Goal: Task Accomplishment & Management: Complete application form

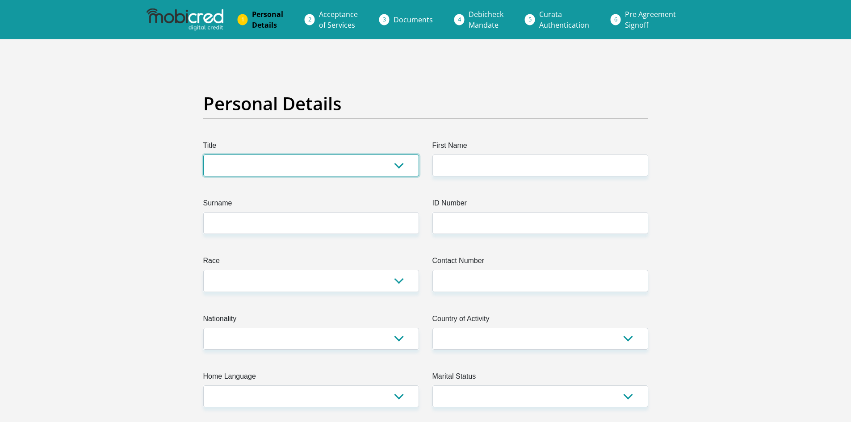
click at [391, 167] on select "Mr Ms Mrs Dr [PERSON_NAME]" at bounding box center [311, 165] width 216 height 22
select select "Mr"
click at [203, 154] on select "Mr Ms Mrs Dr [PERSON_NAME]" at bounding box center [311, 165] width 216 height 22
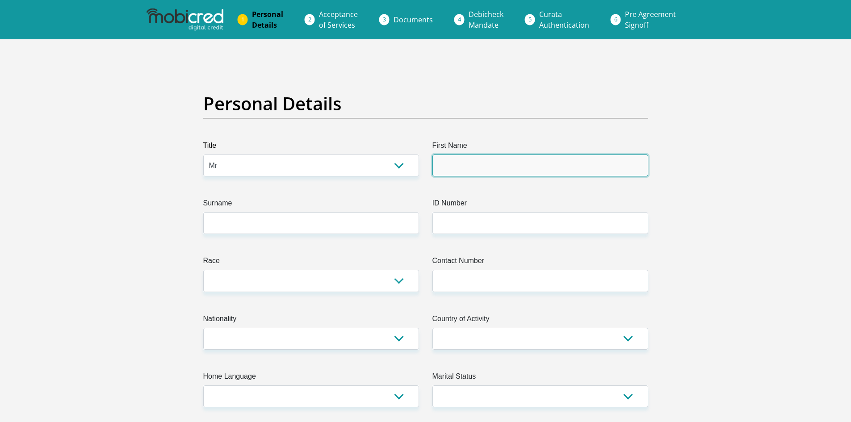
click at [465, 165] on input "First Name" at bounding box center [540, 165] width 216 height 22
type input "[PERSON_NAME]"
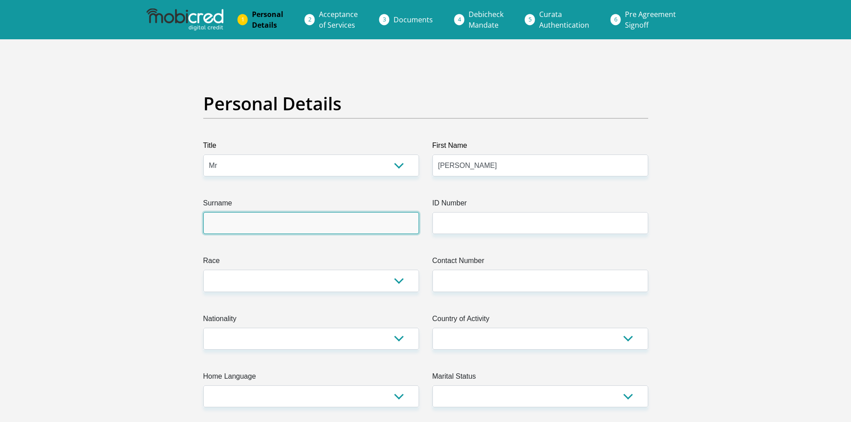
click at [325, 228] on input "Surname" at bounding box center [311, 223] width 216 height 22
type input "May"
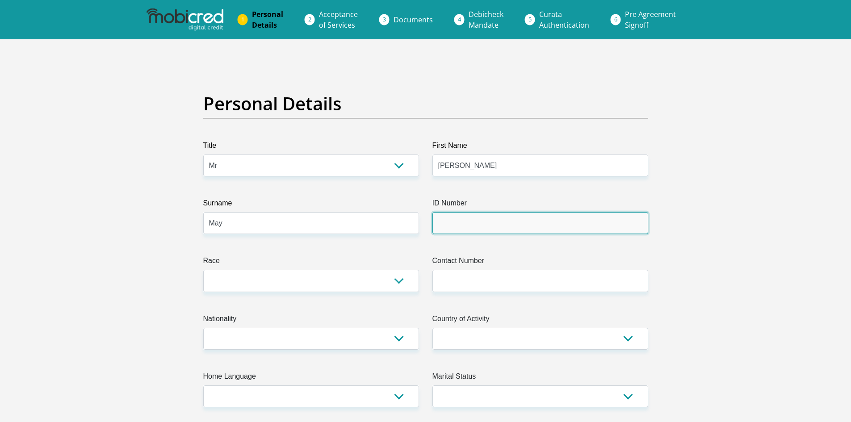
click at [478, 217] on input "ID Number" at bounding box center [540, 223] width 216 height 22
type input "9001225340081"
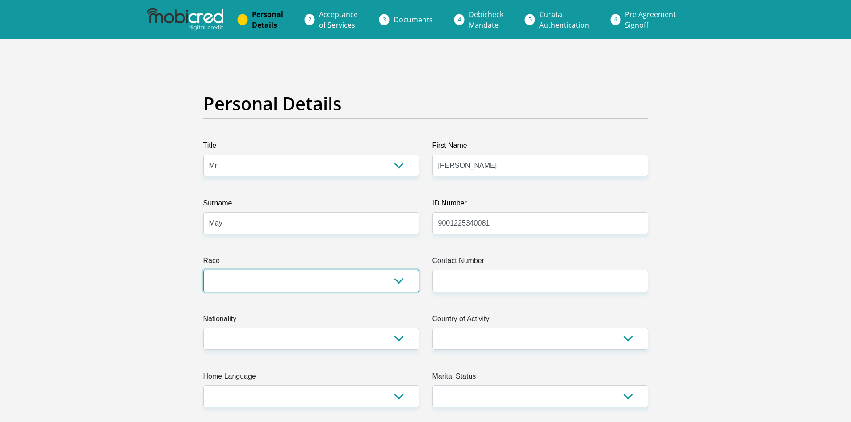
click at [349, 280] on select "Black Coloured Indian White Other" at bounding box center [311, 281] width 216 height 22
select select "2"
click at [203, 270] on select "Black Coloured Indian White Other" at bounding box center [311, 281] width 216 height 22
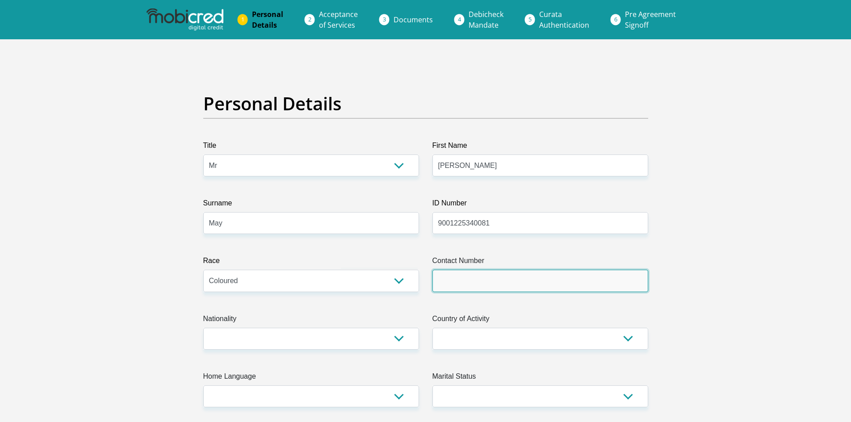
click at [453, 284] on input "Contact Number" at bounding box center [540, 281] width 216 height 22
type input "0813966819"
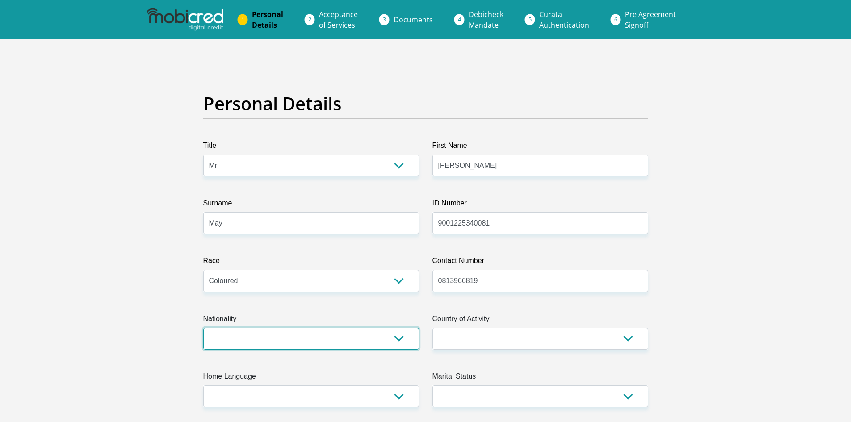
click at [296, 336] on select "[GEOGRAPHIC_DATA] [GEOGRAPHIC_DATA] [GEOGRAPHIC_DATA] [GEOGRAPHIC_DATA] [GEOGRA…" at bounding box center [311, 339] width 216 height 22
select select "ZAF"
click at [203, 328] on select "[GEOGRAPHIC_DATA] [GEOGRAPHIC_DATA] [GEOGRAPHIC_DATA] [GEOGRAPHIC_DATA] [GEOGRA…" at bounding box center [311, 339] width 216 height 22
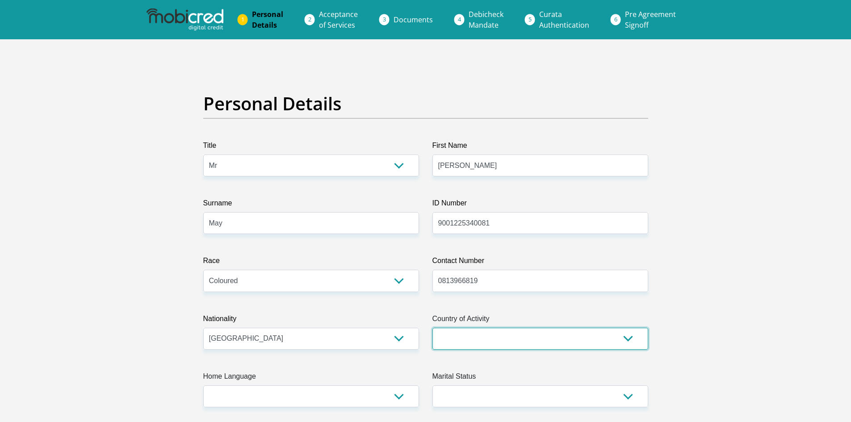
click at [511, 338] on select "[GEOGRAPHIC_DATA] [GEOGRAPHIC_DATA] [GEOGRAPHIC_DATA] [GEOGRAPHIC_DATA] [GEOGRA…" at bounding box center [540, 339] width 216 height 22
select select "ZAF"
click at [432, 328] on select "[GEOGRAPHIC_DATA] [GEOGRAPHIC_DATA] [GEOGRAPHIC_DATA] [GEOGRAPHIC_DATA] [GEOGRA…" at bounding box center [540, 339] width 216 height 22
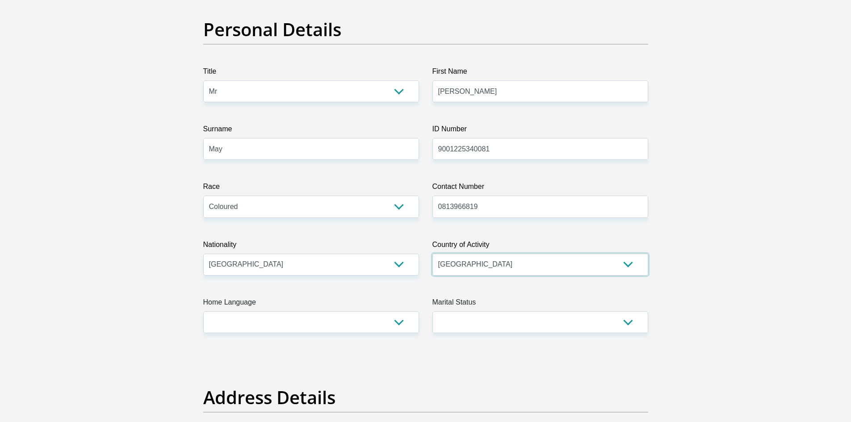
scroll to position [104, 0]
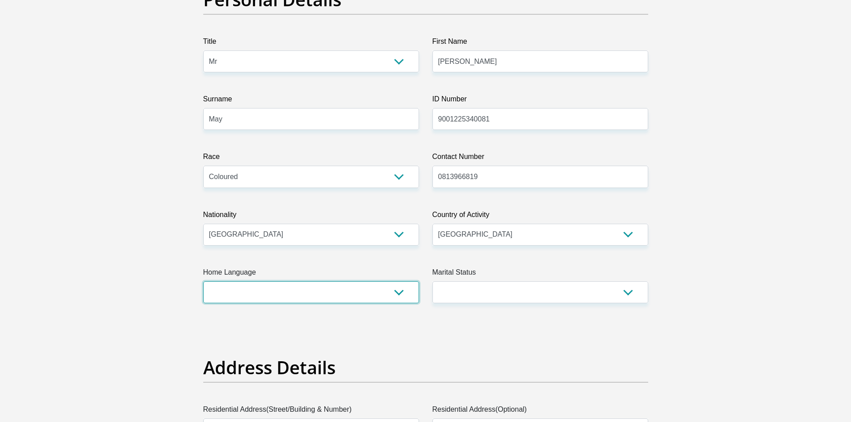
click at [390, 290] on select "Afrikaans English Sepedi South Ndebele Southern Sotho Swati Tsonga Tswana Venda…" at bounding box center [311, 292] width 216 height 22
select select "eng"
click at [203, 281] on select "Afrikaans English Sepedi South Ndebele Southern Sotho Swati Tsonga Tswana Venda…" at bounding box center [311, 292] width 216 height 22
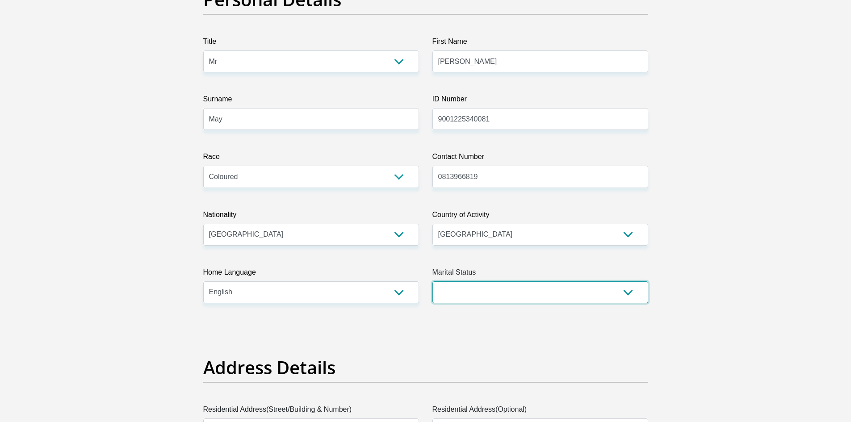
click at [509, 288] on select "Married ANC Single Divorced Widowed Married COP or Customary Law" at bounding box center [540, 292] width 216 height 22
select select "5"
click at [432, 281] on select "Married ANC Single Divorced Widowed Married COP or Customary Law" at bounding box center [540, 292] width 216 height 22
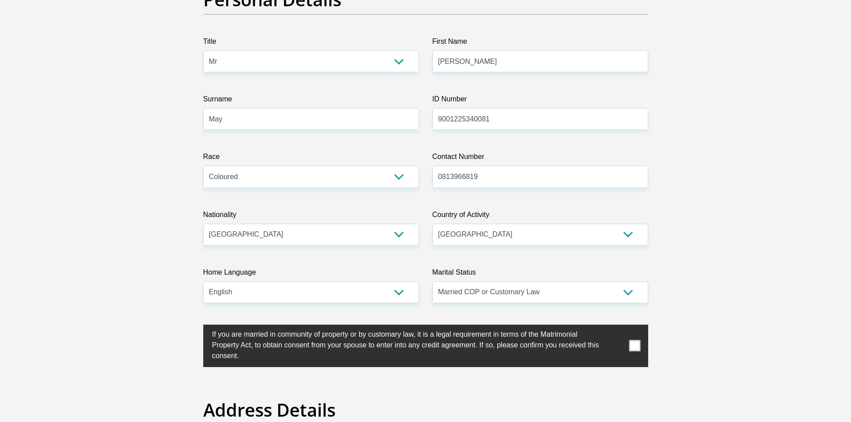
click at [634, 347] on span at bounding box center [634, 345] width 11 height 11
click at [194, 327] on input "checkbox" at bounding box center [194, 327] width 0 height 0
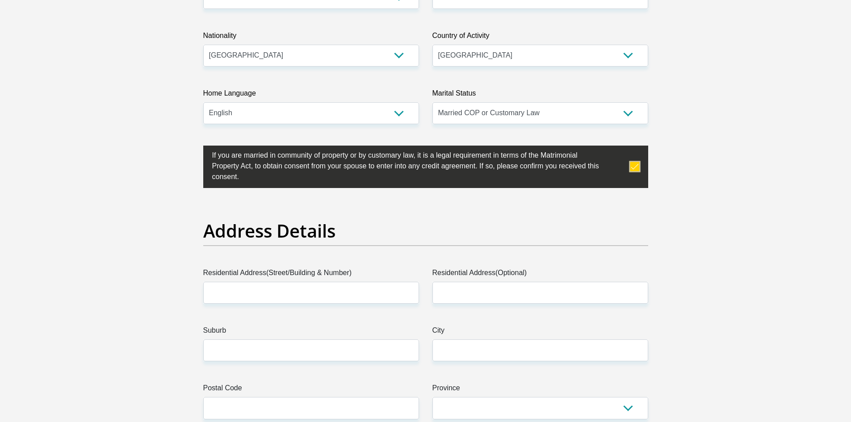
scroll to position [313, 0]
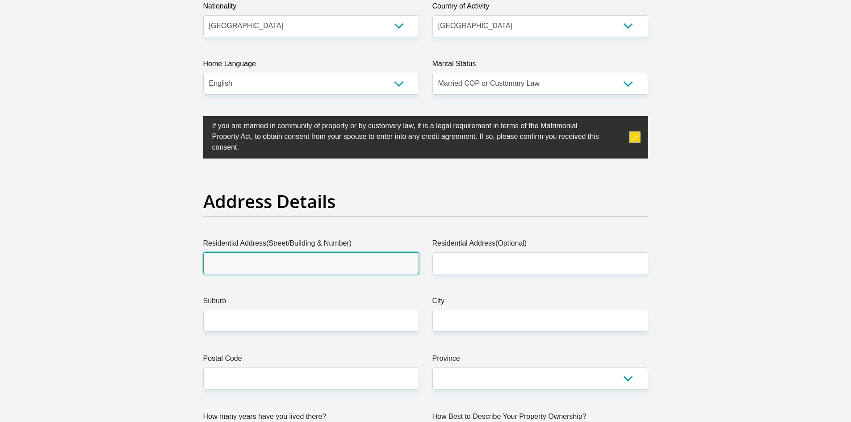
click at [348, 263] on input "Residential Address(Street/Building & Number)" at bounding box center [311, 263] width 216 height 22
type input "13 flamingo crescent weltevreden valey"
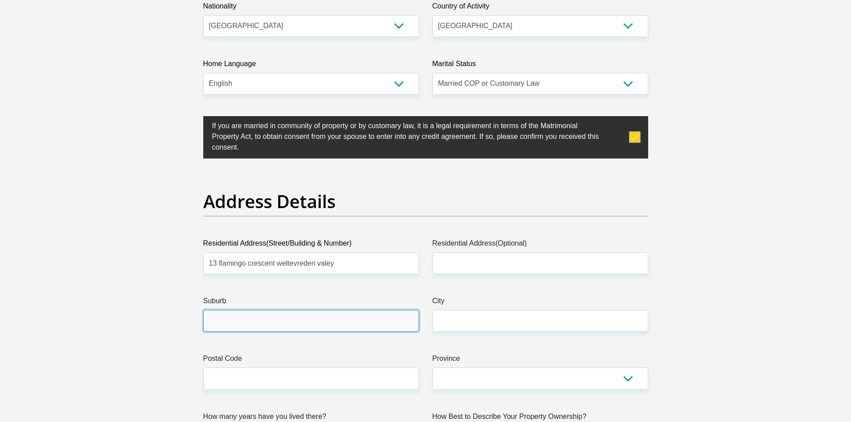
click at [309, 326] on input "Suburb" at bounding box center [311, 321] width 216 height 22
type input "Mitchells plain"
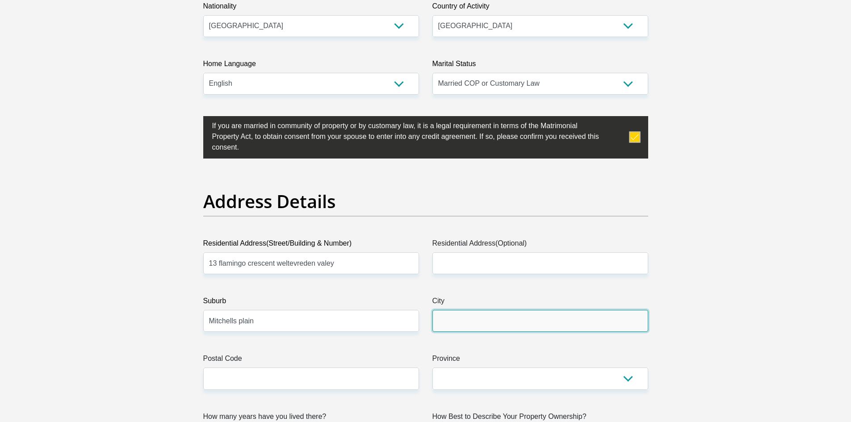
click at [544, 313] on input "City" at bounding box center [540, 321] width 216 height 22
type input "[GEOGRAPHIC_DATA]"
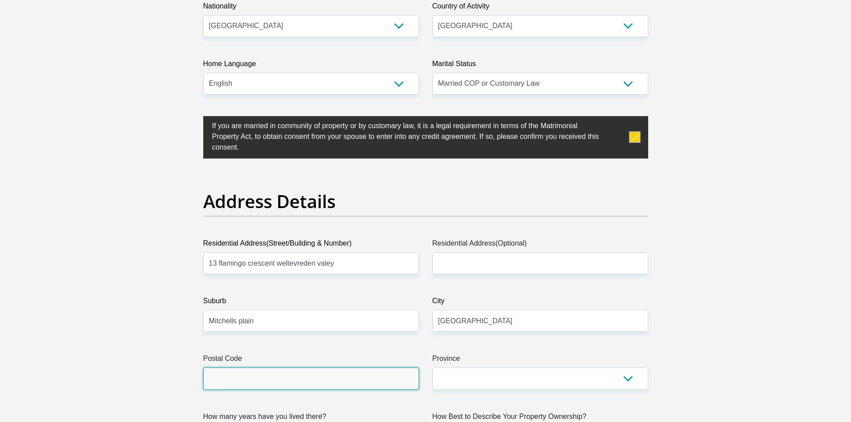
click at [384, 377] on input "Postal Code" at bounding box center [311, 378] width 216 height 22
type input "7785"
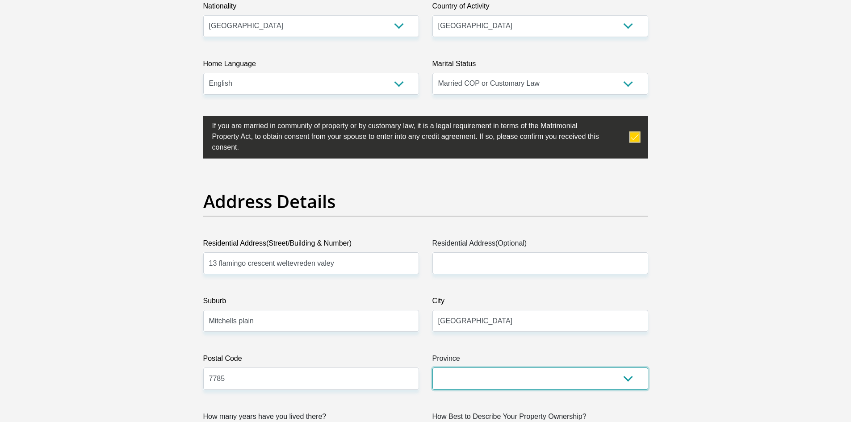
click at [467, 386] on select "Eastern Cape Free State [GEOGRAPHIC_DATA] [GEOGRAPHIC_DATA][DATE] [GEOGRAPHIC_D…" at bounding box center [540, 378] width 216 height 22
select select "Western Cape"
click at [432, 367] on select "Eastern Cape Free State [GEOGRAPHIC_DATA] [GEOGRAPHIC_DATA][DATE] [GEOGRAPHIC_D…" at bounding box center [540, 378] width 216 height 22
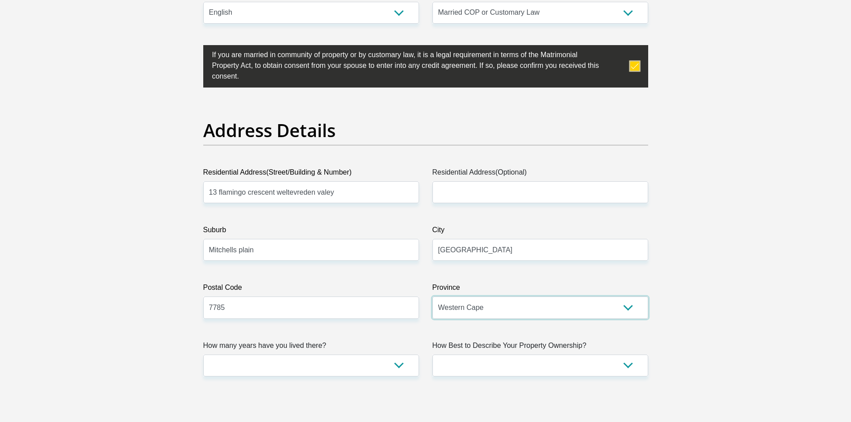
scroll to position [417, 0]
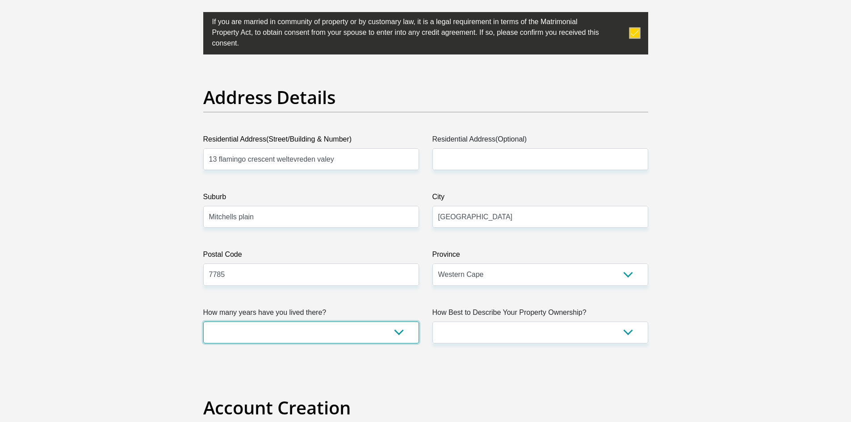
click at [364, 329] on select "less than 1 year 1-3 years 3-5 years 5+ years" at bounding box center [311, 332] width 216 height 22
select select "5"
click at [203, 321] on select "less than 1 year 1-3 years 3-5 years 5+ years" at bounding box center [311, 332] width 216 height 22
click at [528, 336] on select "Owned Rented Family Owned Company Dwelling" at bounding box center [540, 332] width 216 height 22
select select "Owned"
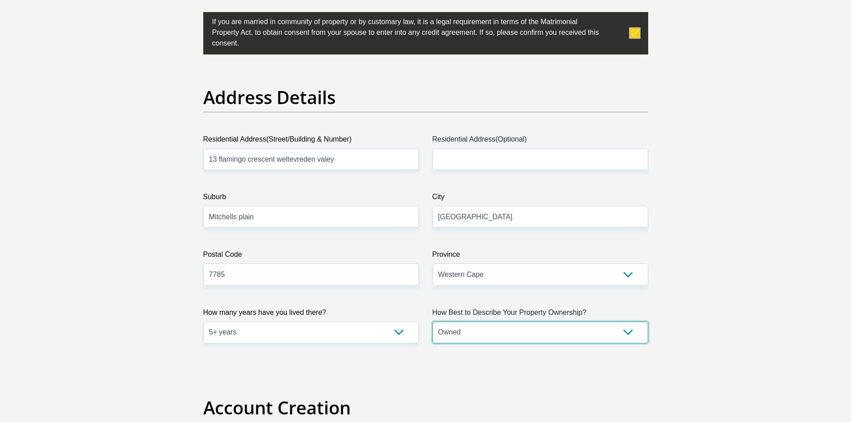
click at [432, 321] on select "Owned Rented Family Owned Company Dwelling" at bounding box center [540, 332] width 216 height 22
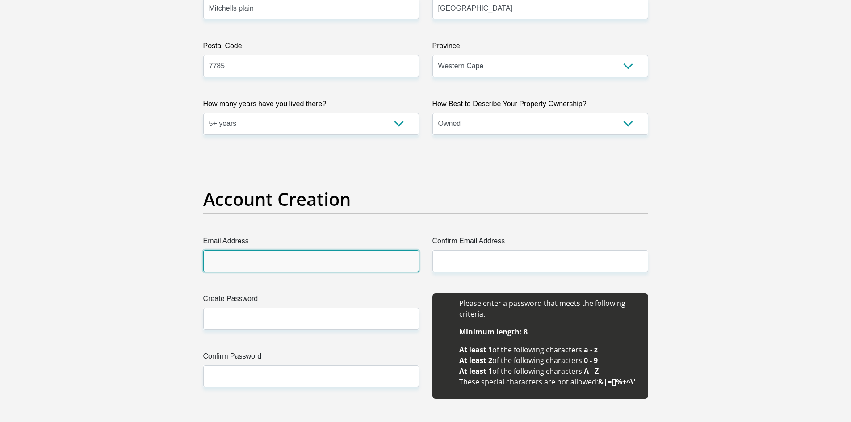
click at [375, 264] on input "Email Address" at bounding box center [311, 261] width 216 height 22
type input "[EMAIL_ADDRESS][DOMAIN_NAME]"
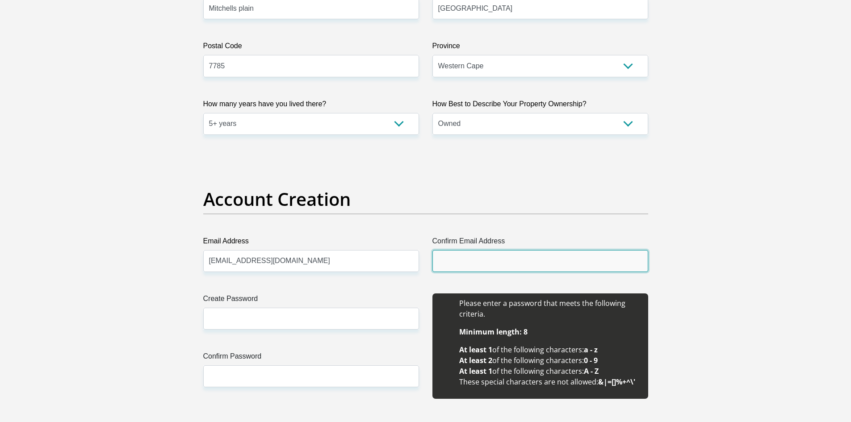
click at [481, 255] on input "Confirm Email Address" at bounding box center [540, 261] width 216 height 22
type input "[EMAIL_ADDRESS][DOMAIN_NAME]"
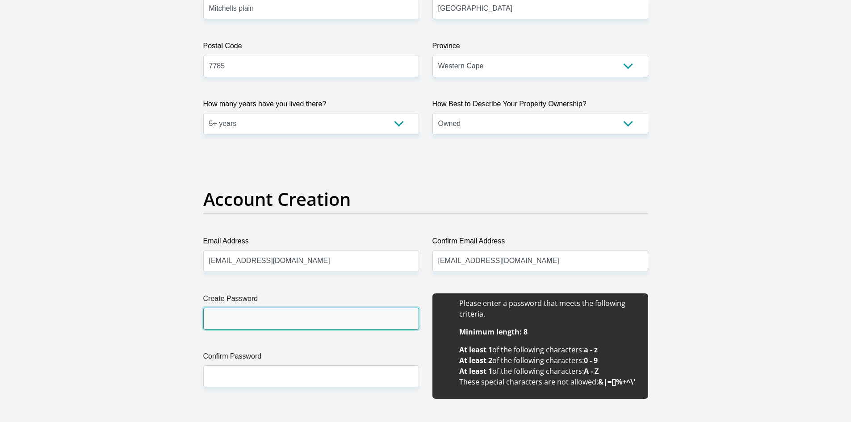
click at [307, 319] on input "Create Password" at bounding box center [311, 319] width 216 height 22
type input "083391Reagan"
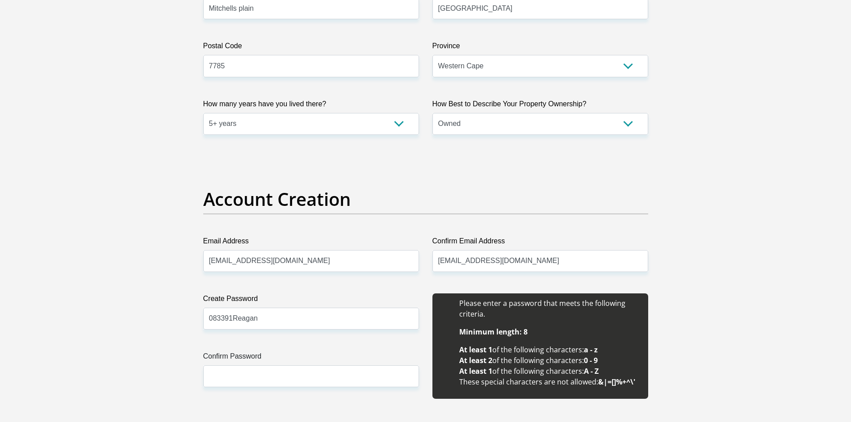
click at [324, 375] on input "Confirm Password" at bounding box center [311, 376] width 216 height 22
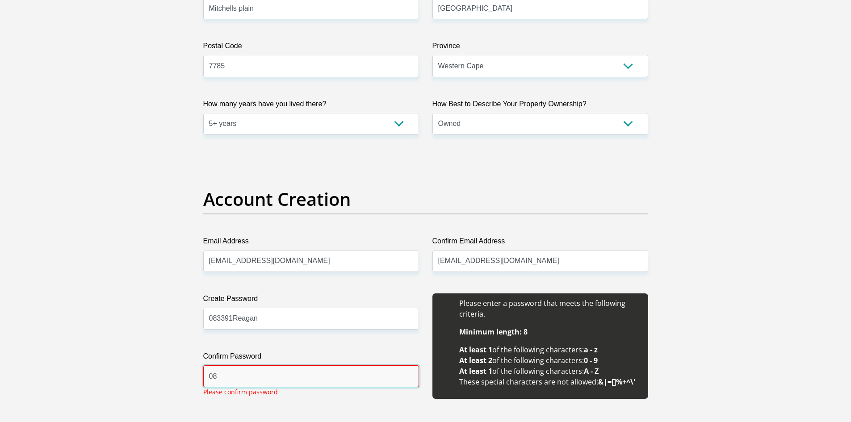
type input "0"
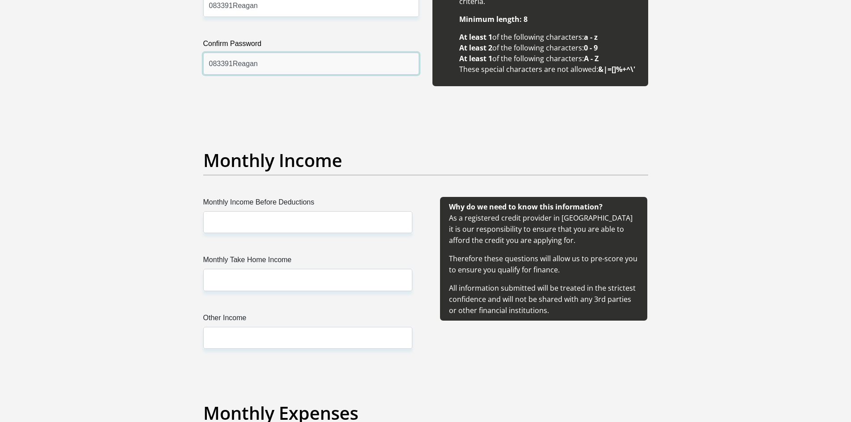
scroll to position [834, 0]
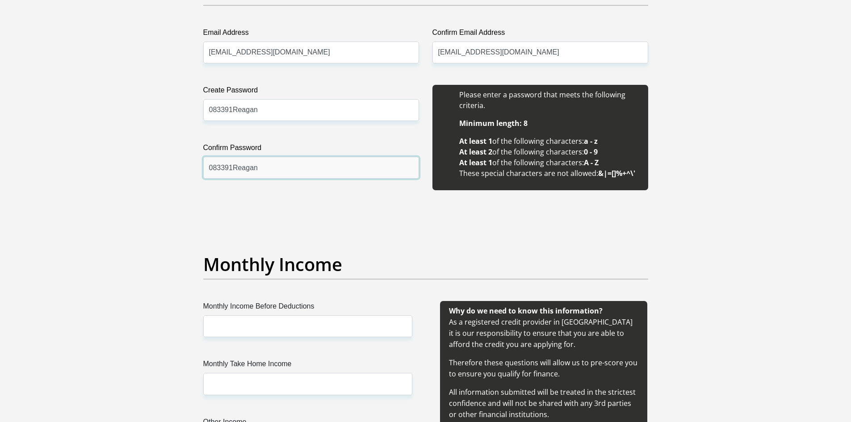
type input "083391Reagan"
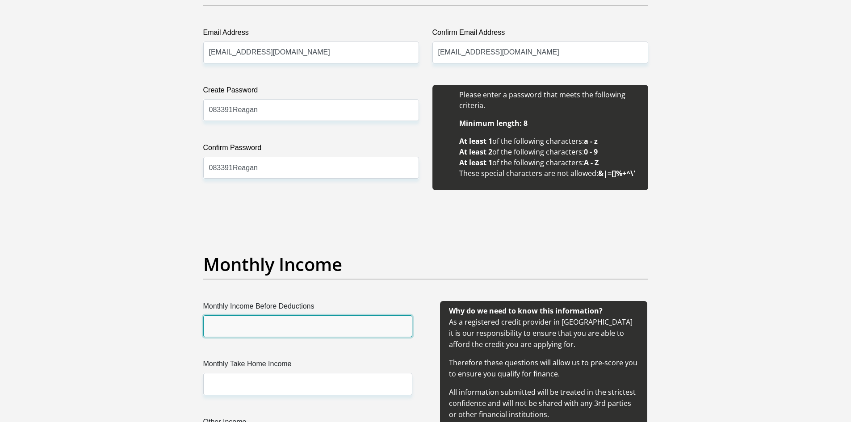
click at [320, 318] on input "Monthly Income Before Deductions" at bounding box center [307, 326] width 209 height 22
type input "26000"
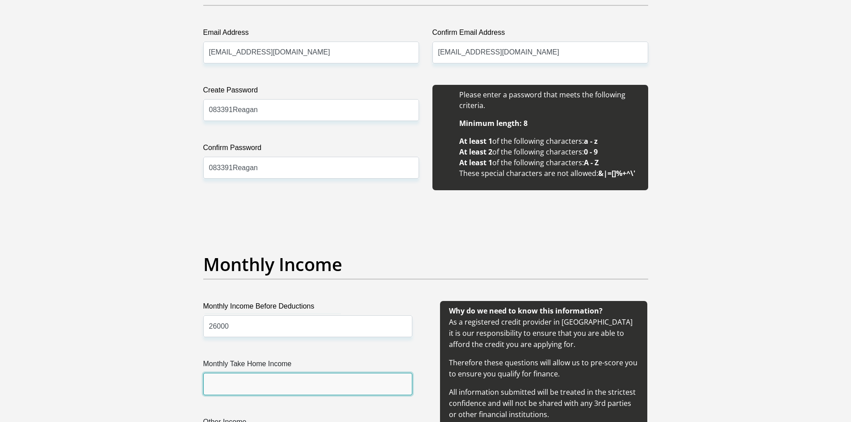
click at [252, 391] on input "Monthly Take Home Income" at bounding box center [307, 384] width 209 height 22
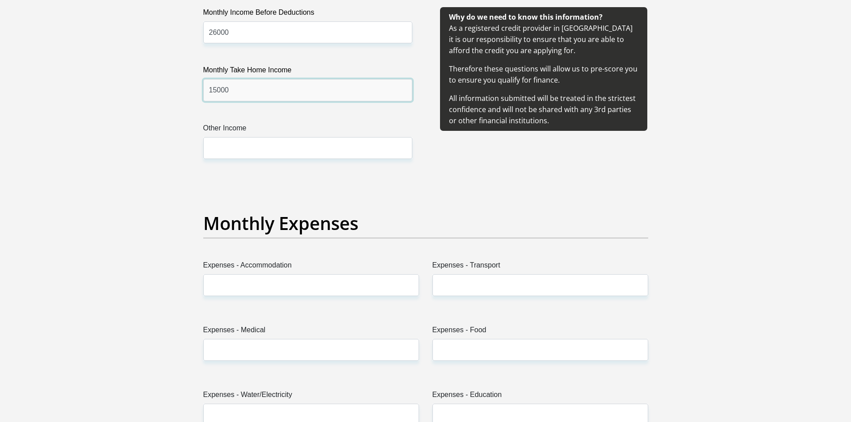
scroll to position [1157, 0]
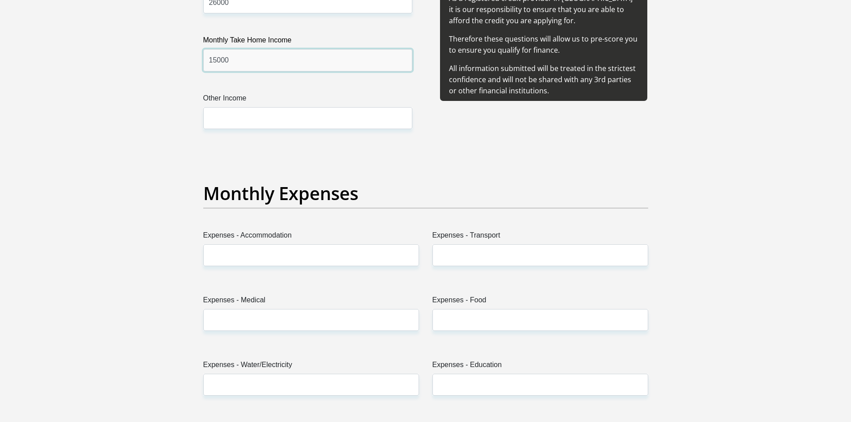
type input "15000"
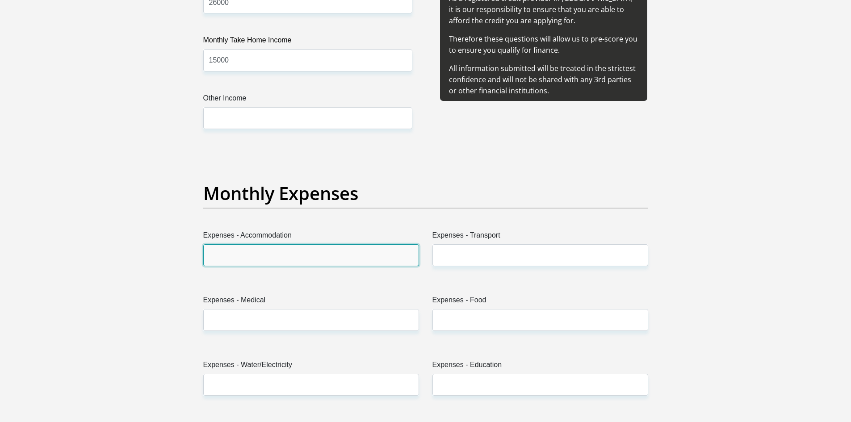
click at [344, 256] on input "Expenses - Accommodation" at bounding box center [311, 255] width 216 height 22
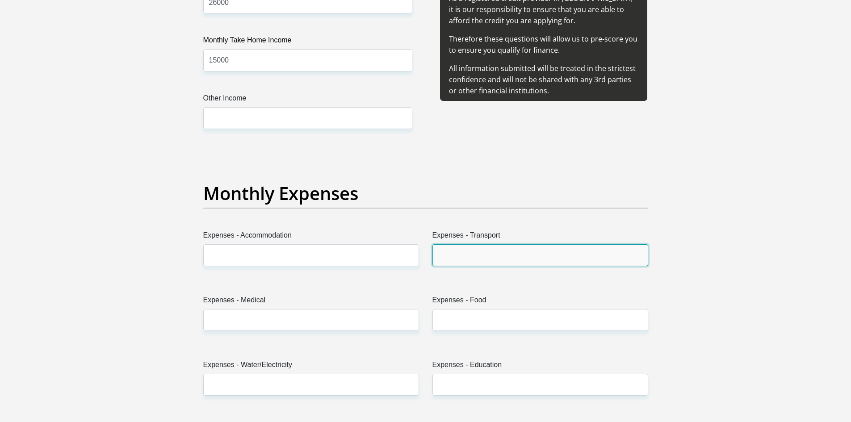
click at [483, 258] on input "Expenses - Transport" at bounding box center [540, 255] width 216 height 22
type input "4"
type input "2"
type input "240"
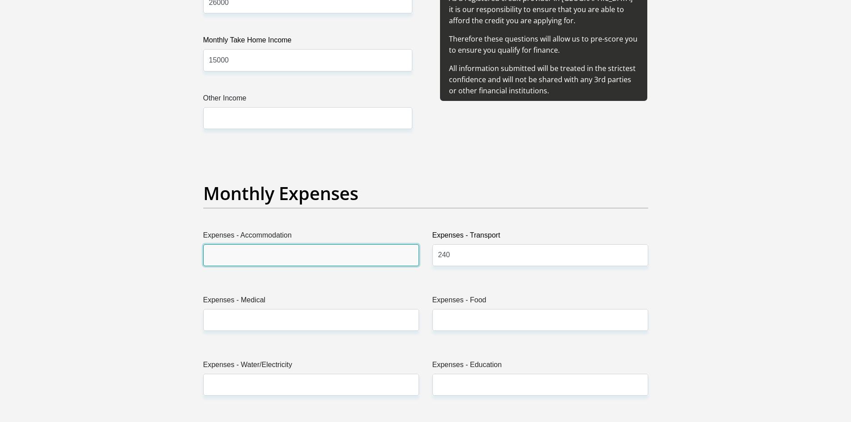
click at [313, 262] on input "Expenses - Accommodation" at bounding box center [311, 255] width 216 height 22
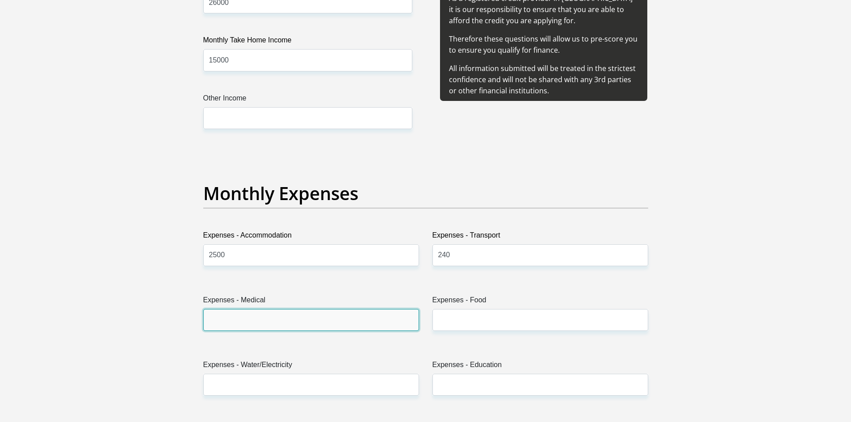
click at [295, 323] on input "Expenses - Medical" at bounding box center [311, 320] width 216 height 22
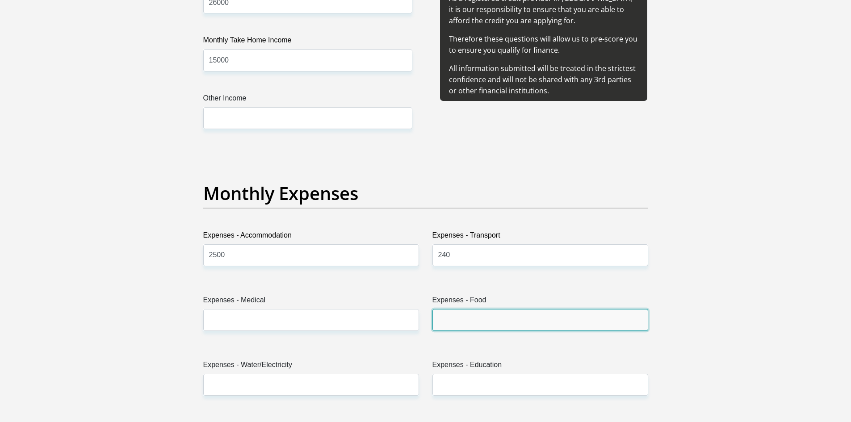
click at [477, 329] on input "Expenses - Food" at bounding box center [540, 320] width 216 height 22
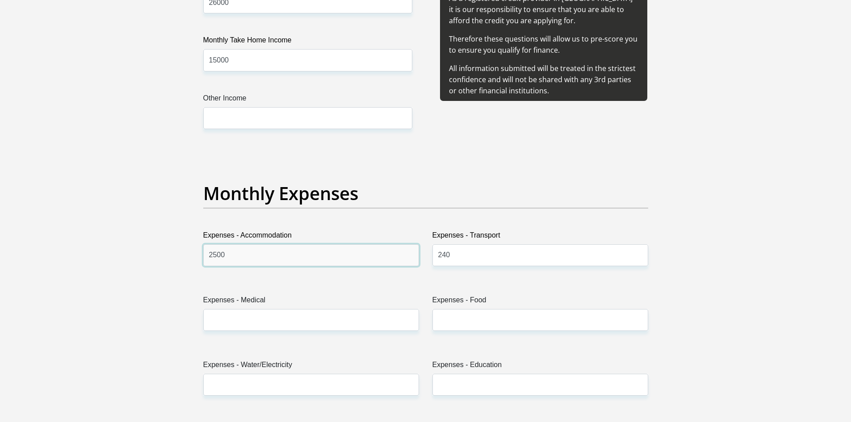
click at [246, 249] on input "2500" at bounding box center [311, 255] width 216 height 22
type input "2"
type input "1000"
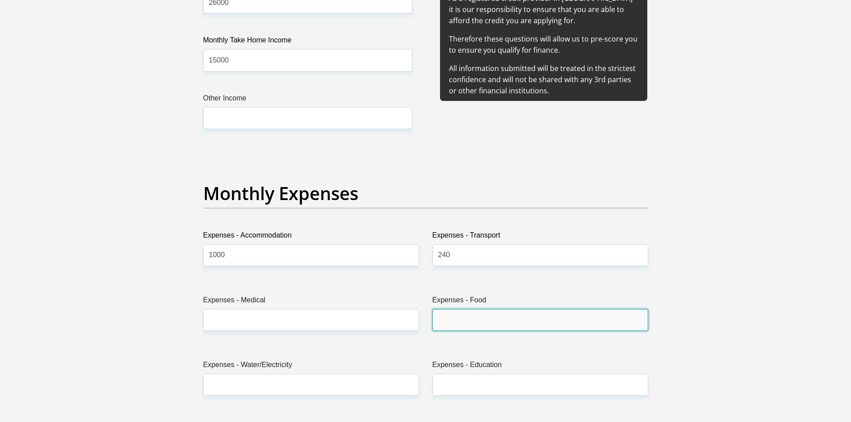
click at [500, 316] on input "Expenses - Food" at bounding box center [540, 320] width 216 height 22
type input "2000"
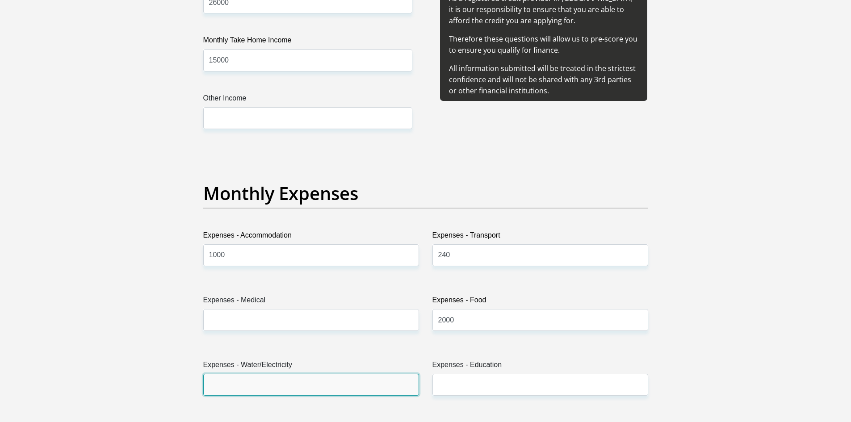
click at [376, 386] on input "Expenses - Water/Electricity" at bounding box center [311, 385] width 216 height 22
type input "800"
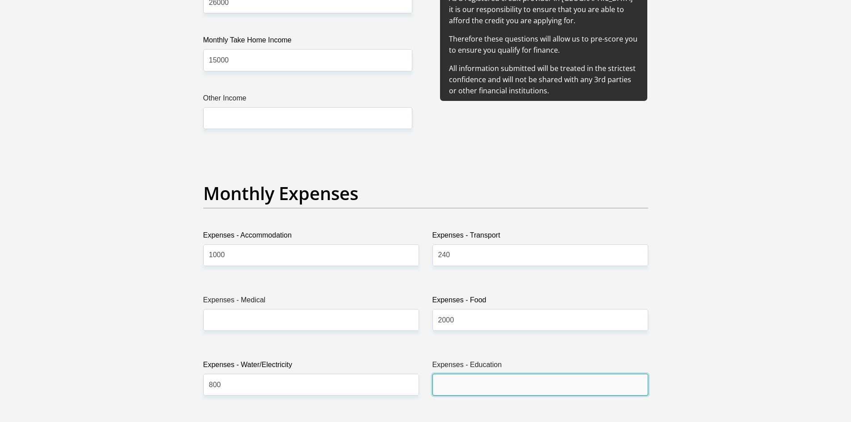
click at [467, 383] on input "Expenses - Education" at bounding box center [540, 385] width 216 height 22
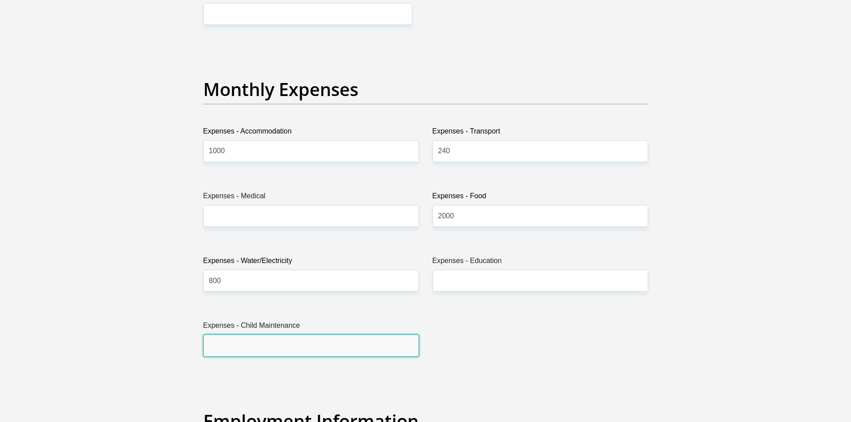
click at [309, 350] on input "Expenses - Child Maintenance" at bounding box center [311, 345] width 216 height 22
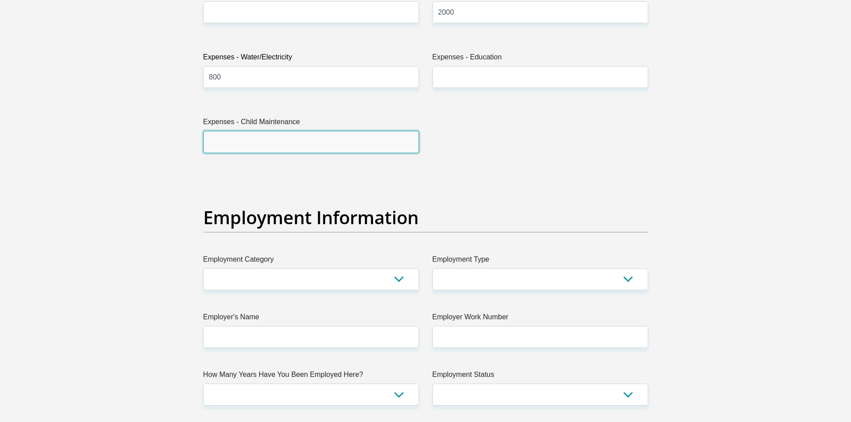
scroll to position [1470, 0]
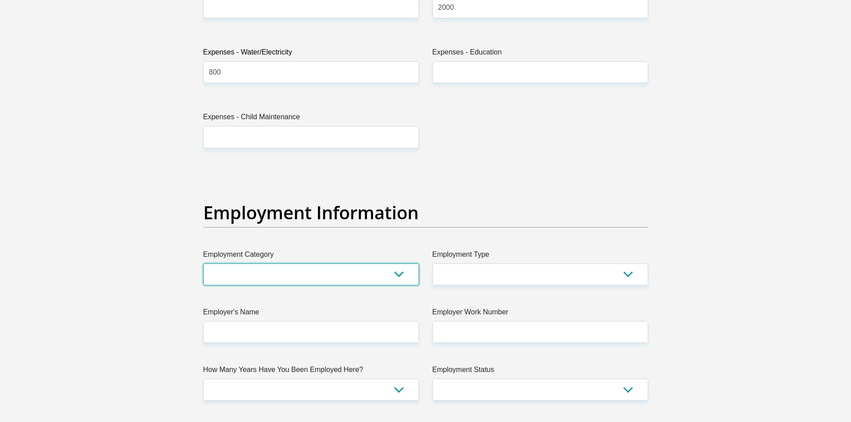
click at [368, 282] on select "AGRICULTURE ALCOHOL & TOBACCO CONSTRUCTION MATERIALS METALLURGY EQUIPMENT FOR R…" at bounding box center [311, 274] width 216 height 22
click at [367, 282] on select "AGRICULTURE ALCOHOL & TOBACCO CONSTRUCTION MATERIALS METALLURGY EQUIPMENT FOR R…" at bounding box center [311, 274] width 216 height 22
click at [377, 281] on select "AGRICULTURE ALCOHOL & TOBACCO CONSTRUCTION MATERIALS METALLURGY EQUIPMENT FOR R…" at bounding box center [311, 274] width 216 height 22
select select "75"
click at [203, 263] on select "AGRICULTURE ALCOHOL & TOBACCO CONSTRUCTION MATERIALS METALLURGY EQUIPMENT FOR R…" at bounding box center [311, 274] width 216 height 22
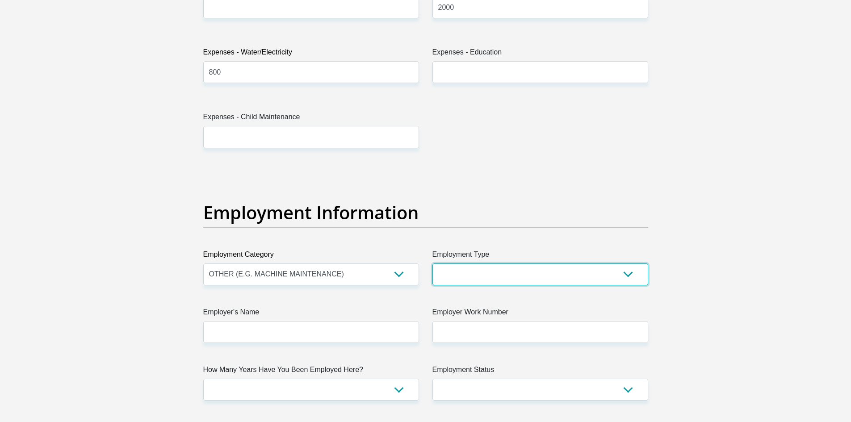
click at [454, 273] on select "College/Lecturer Craft Seller Creative Driver Executive Farmer Forces - Non Com…" at bounding box center [540, 274] width 216 height 22
select select "Tradesman/Artisan"
click at [432, 263] on select "College/Lecturer Craft Seller Creative Driver Executive Farmer Forces - Non Com…" at bounding box center [540, 274] width 216 height 22
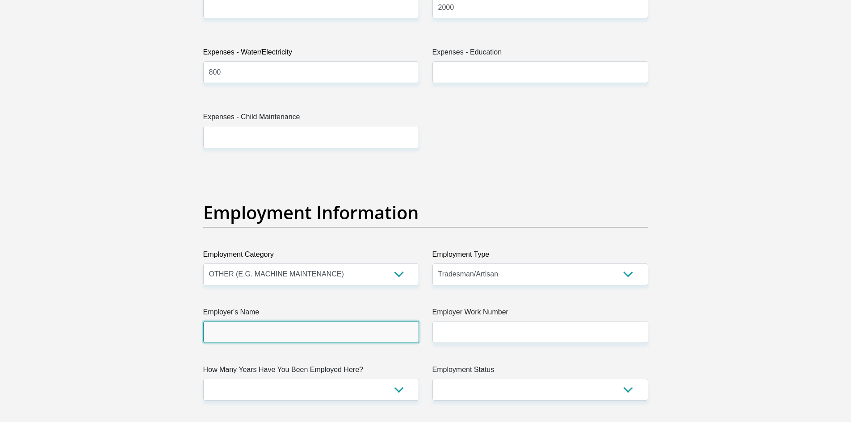
click at [309, 331] on input "Employer's Name" at bounding box center [311, 332] width 216 height 22
type input "[GEOGRAPHIC_DATA]"
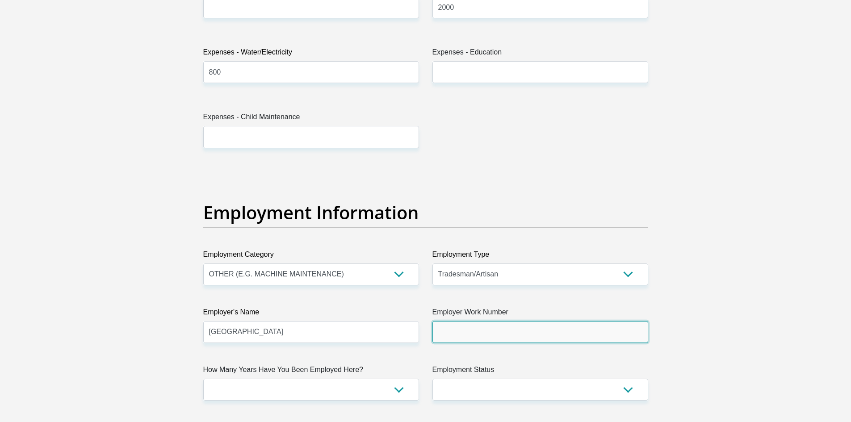
click at [475, 333] on input "Employer Work Number" at bounding box center [540, 332] width 216 height 22
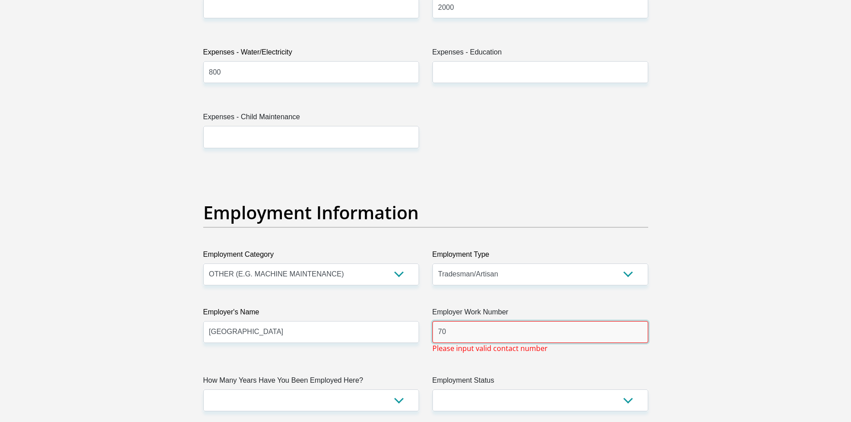
type input "7"
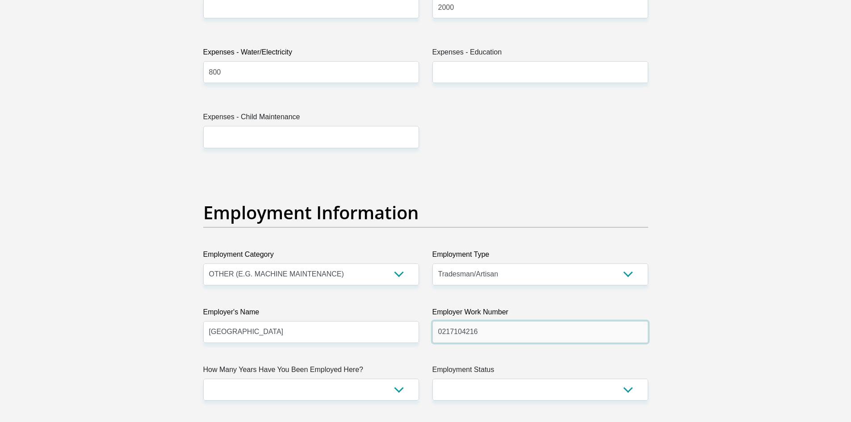
type input "0217104216"
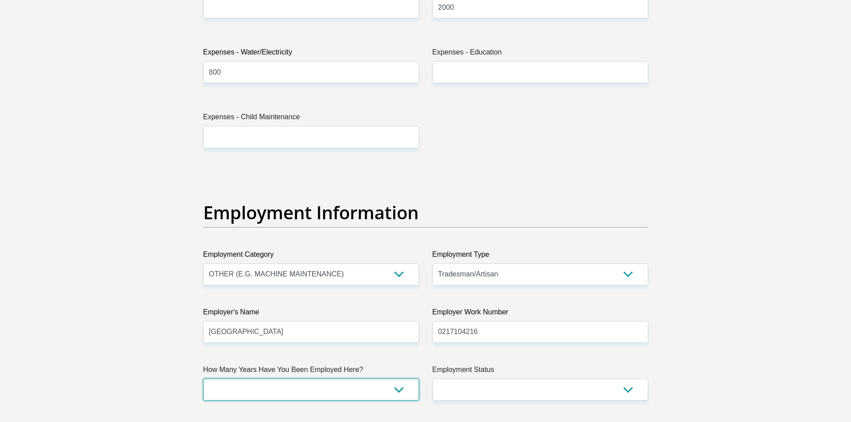
click at [336, 391] on select "less than 1 year 1-3 years 3-5 years 5+ years" at bounding box center [311, 390] width 216 height 22
select select "60"
click at [203, 379] on select "less than 1 year 1-3 years 3-5 years 5+ years" at bounding box center [311, 390] width 216 height 22
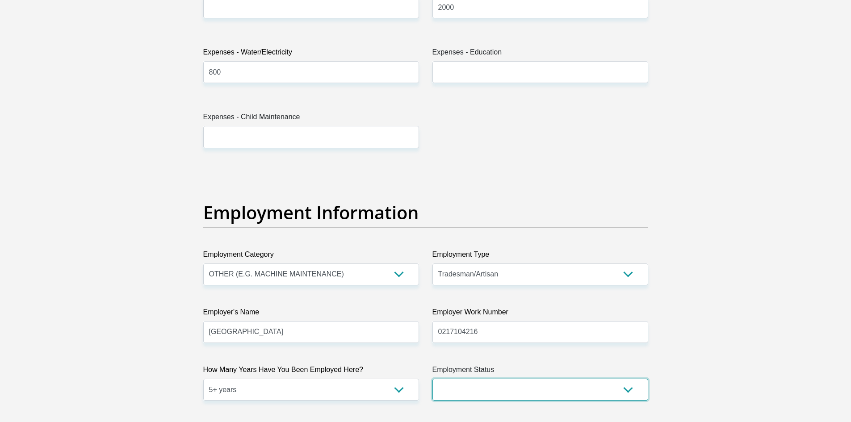
click at [466, 380] on select "Permanent/Full-time Part-time/Casual [DEMOGRAPHIC_DATA] Worker Self-Employed Ho…" at bounding box center [540, 390] width 216 height 22
select select "1"
click at [432, 379] on select "Permanent/Full-time Part-time/Casual [DEMOGRAPHIC_DATA] Worker Self-Employed Ho…" at bounding box center [540, 390] width 216 height 22
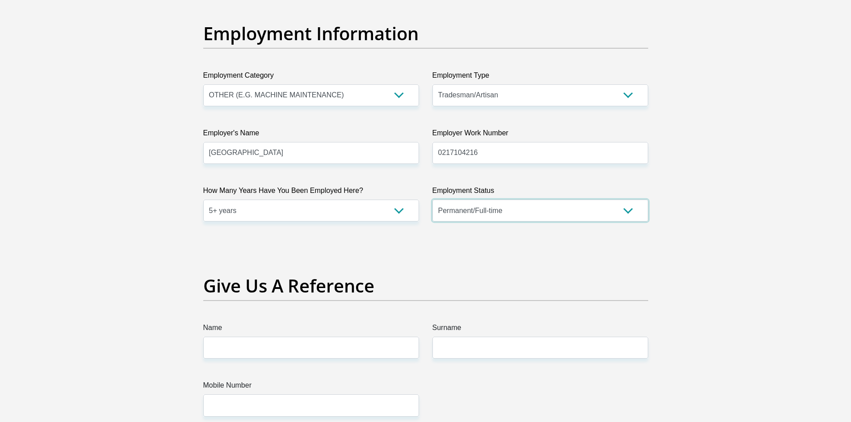
scroll to position [1678, 0]
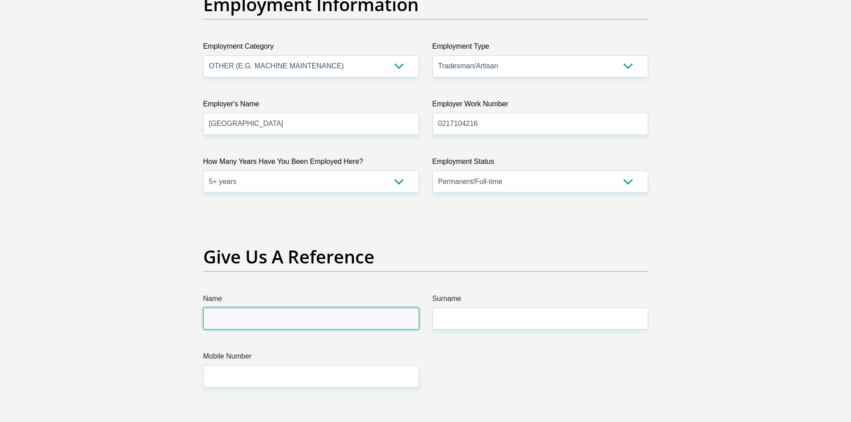
click at [302, 321] on input "Name" at bounding box center [311, 319] width 216 height 22
type input "[PERSON_NAME]"
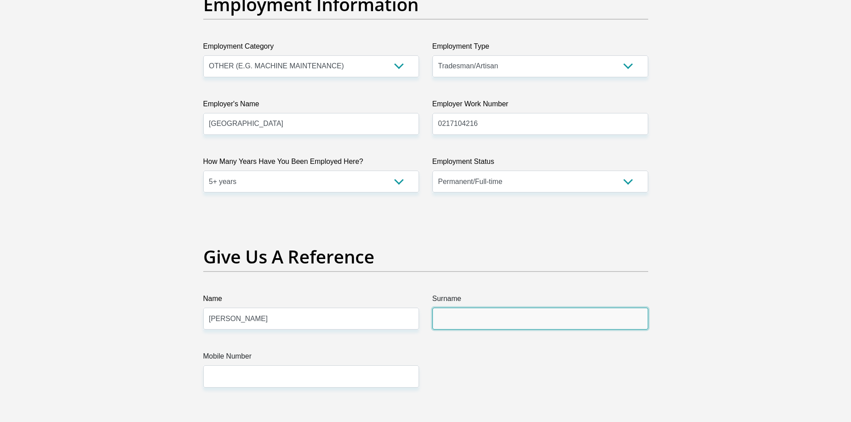
click at [550, 325] on input "Surname" at bounding box center [540, 319] width 216 height 22
type input "May"
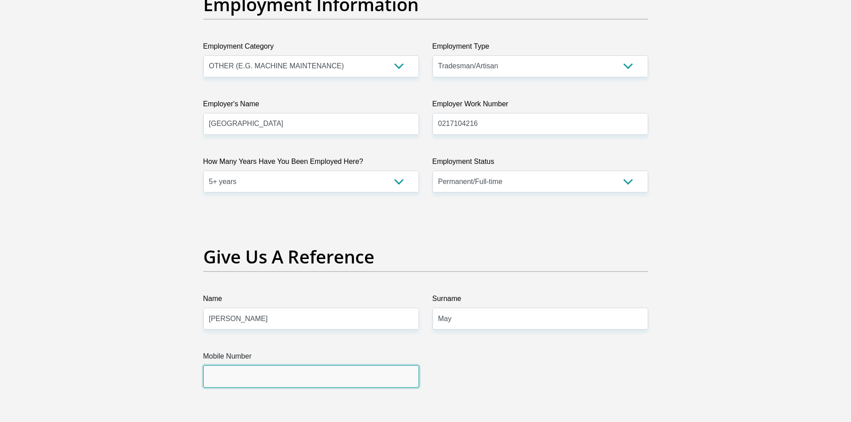
click at [350, 383] on input "Mobile Number" at bounding box center [311, 376] width 216 height 22
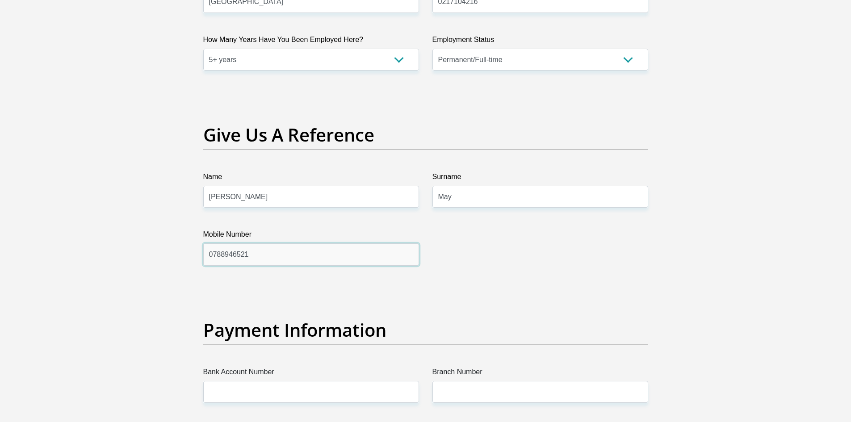
scroll to position [1886, 0]
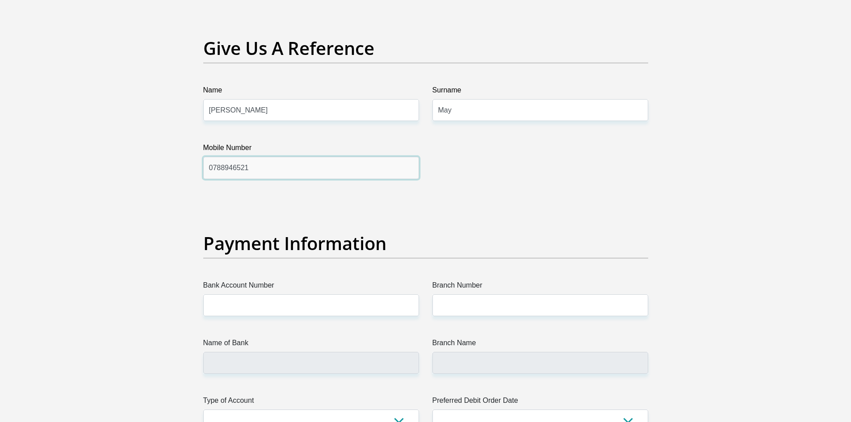
type input "0788946521"
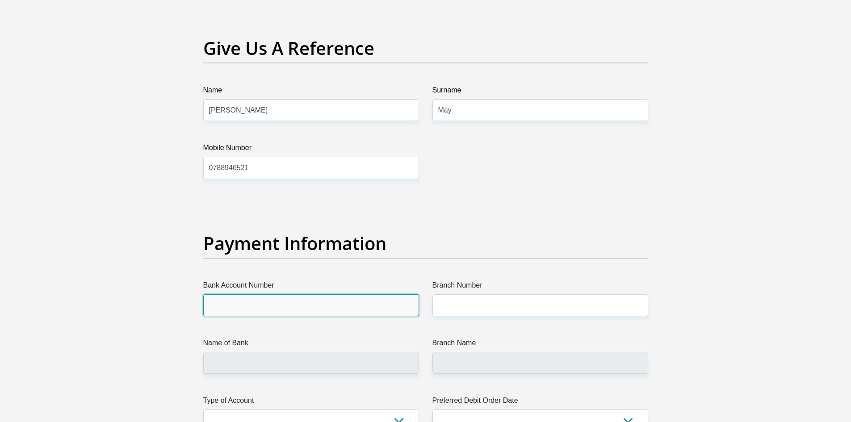
click at [280, 301] on input "Bank Account Number" at bounding box center [311, 305] width 216 height 22
type input "062933191"
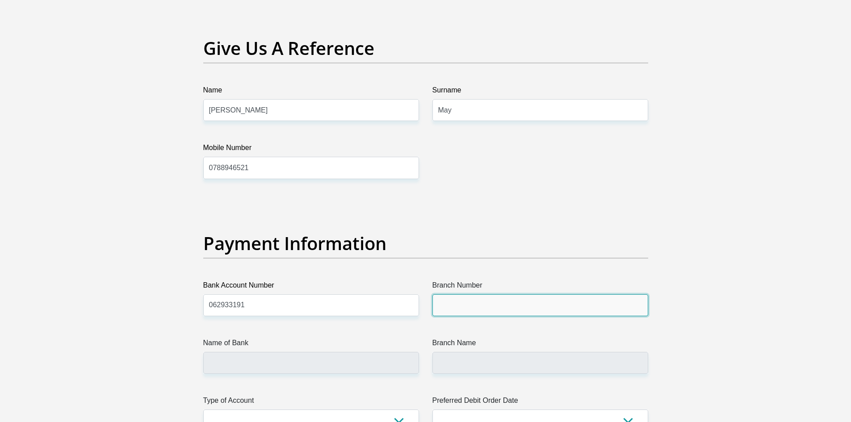
click at [558, 307] on input "Branch Number" at bounding box center [540, 305] width 216 height 22
type input "051001"
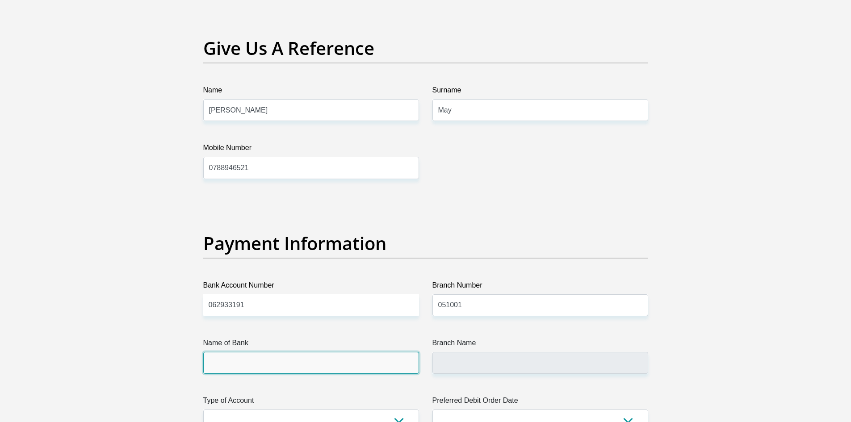
click at [348, 363] on input "Name of Bank" at bounding box center [311, 363] width 216 height 22
type input "STANDARD BANK"
type input "STANDARD BANK [GEOGRAPHIC_DATA]"
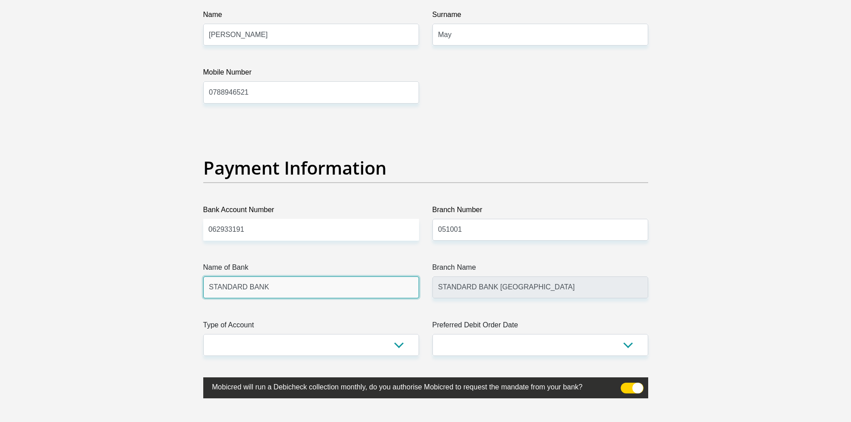
scroll to position [1990, 0]
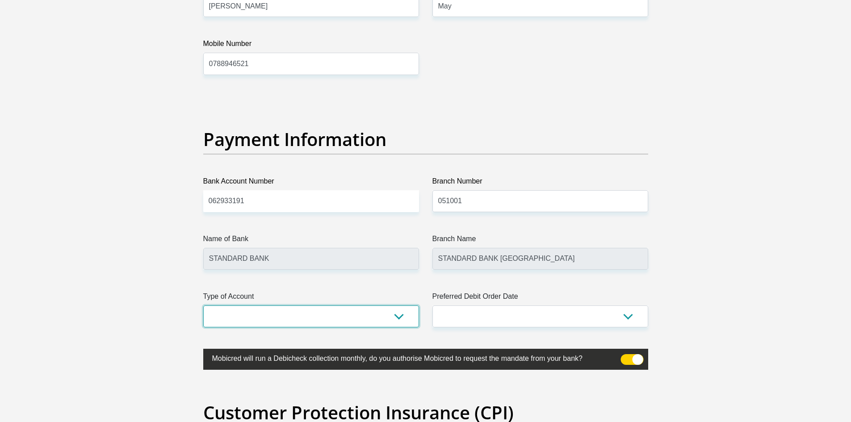
click at [361, 324] on select "Cheque Savings" at bounding box center [311, 316] width 216 height 22
select select "CUR"
click at [203, 305] on select "Cheque Savings" at bounding box center [311, 316] width 216 height 22
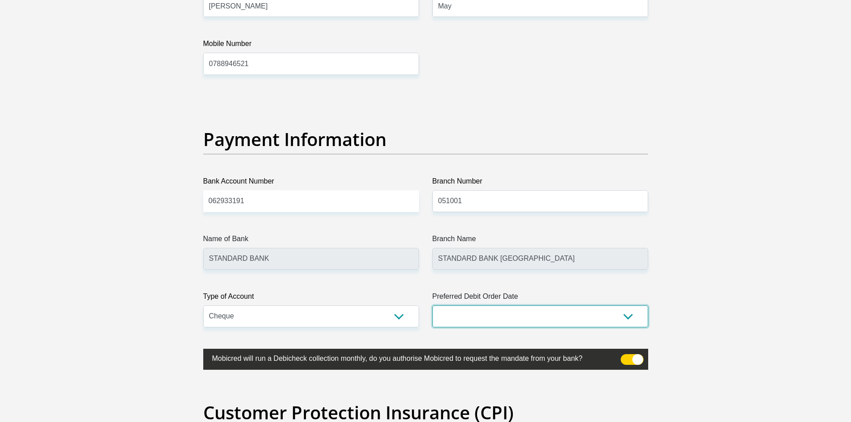
click at [550, 316] on select "1st 2nd 3rd 4th 5th 7th 18th 19th 20th 21st 22nd 23rd 24th 25th 26th 27th 28th …" at bounding box center [540, 316] width 216 height 22
select select "26"
click at [432, 305] on select "1st 2nd 3rd 4th 5th 7th 18th 19th 20th 21st 22nd 23rd 24th 25th 26th 27th 28th …" at bounding box center [540, 316] width 216 height 22
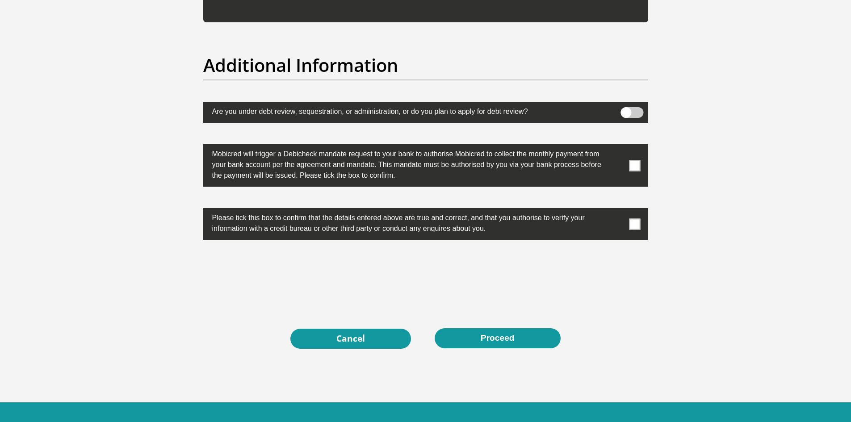
scroll to position [2824, 0]
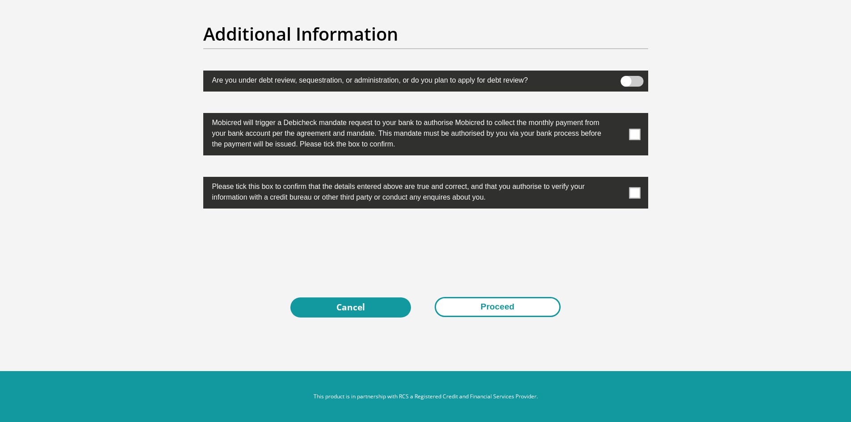
click at [521, 309] on button "Proceed" at bounding box center [497, 307] width 126 height 20
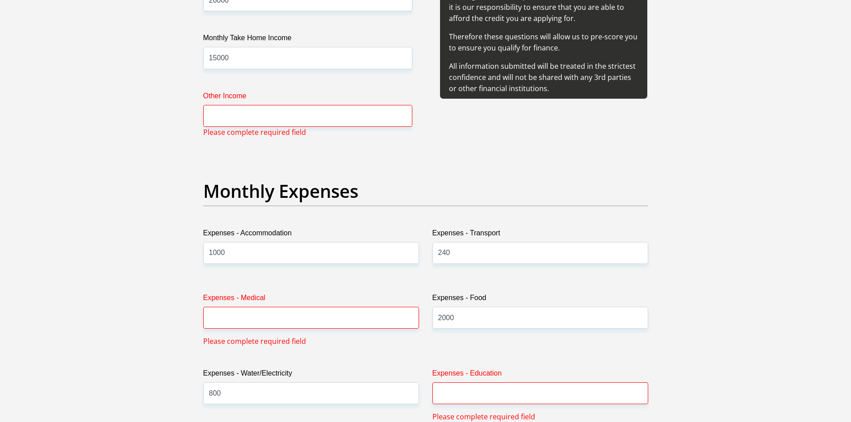
scroll to position [1152, 0]
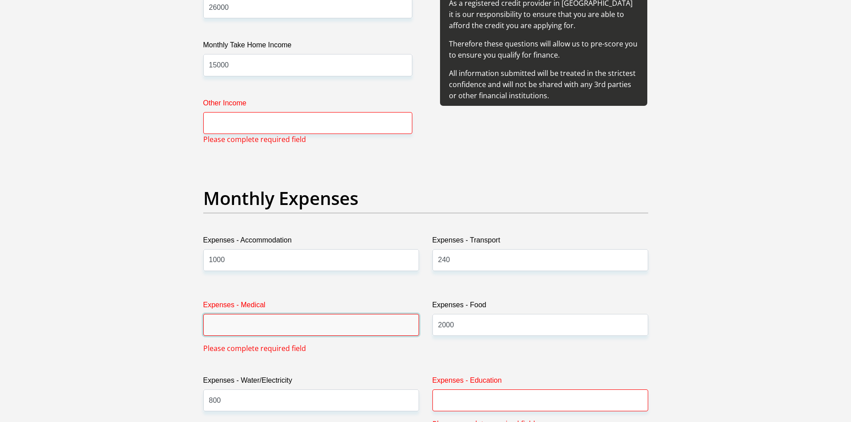
click at [330, 326] on input "Expenses - Medical" at bounding box center [311, 325] width 216 height 22
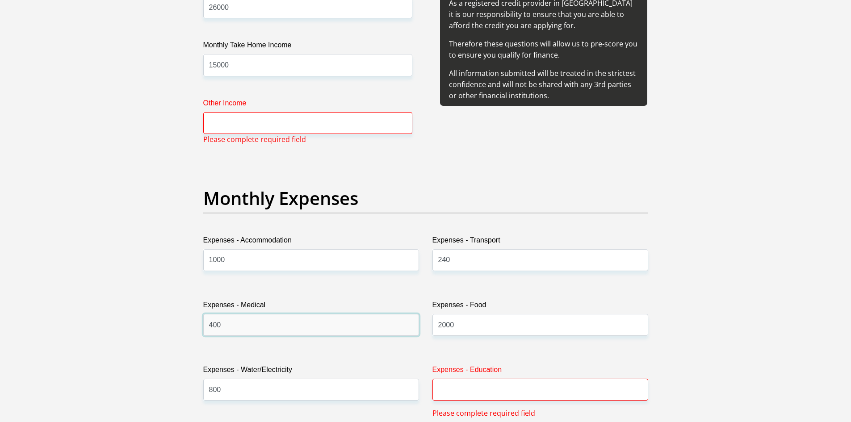
type input "400"
click at [256, 118] on input "Other Income" at bounding box center [307, 123] width 209 height 22
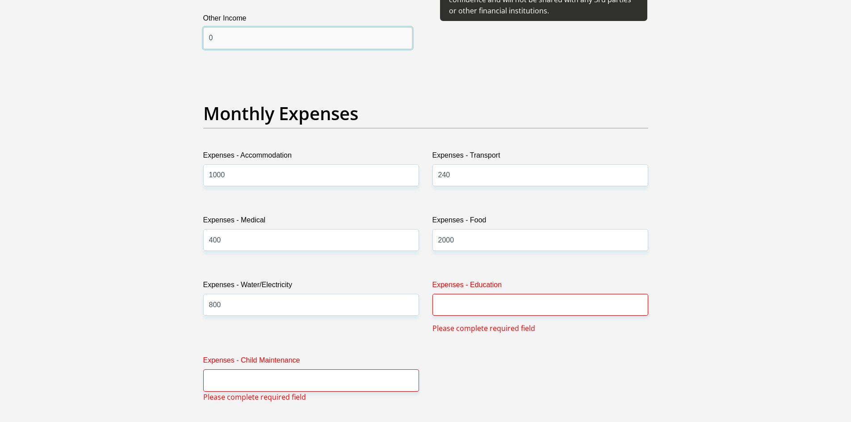
scroll to position [1256, 0]
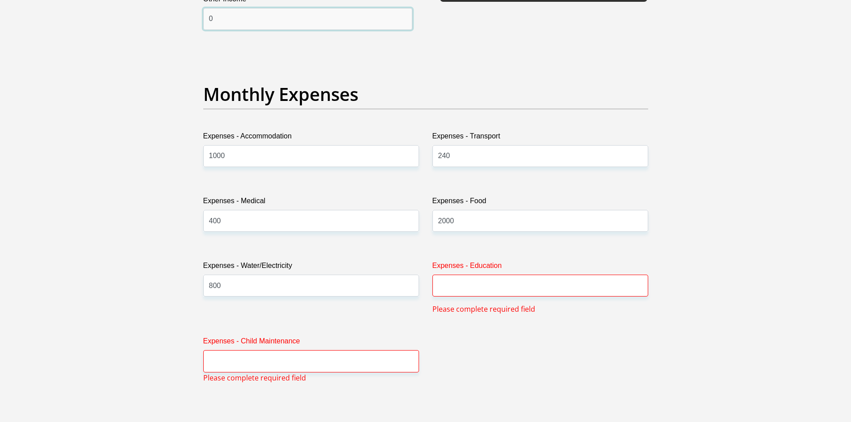
type input "0"
click at [515, 279] on input "Expenses - Education" at bounding box center [540, 286] width 216 height 22
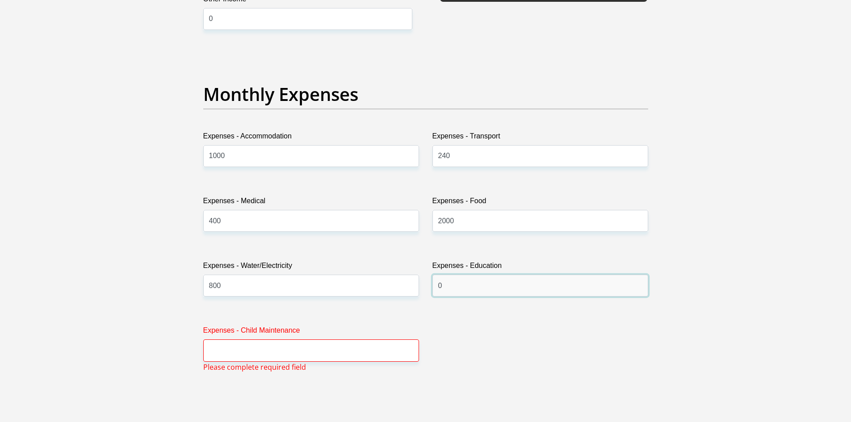
type input "0"
click at [317, 353] on input "Expenses - Child Maintenance" at bounding box center [311, 350] width 216 height 22
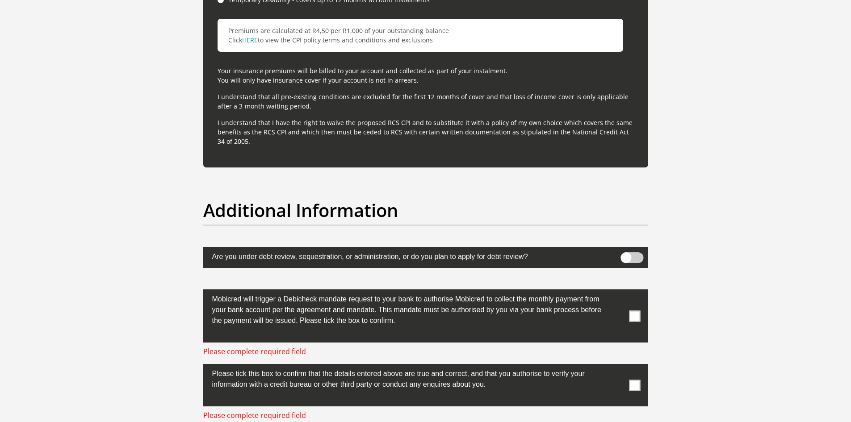
scroll to position [2819, 0]
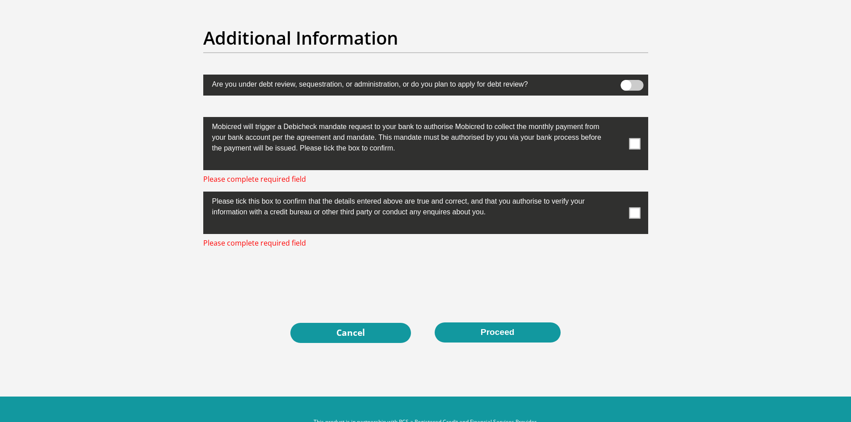
type input "0"
click at [633, 141] on span at bounding box center [634, 143] width 11 height 11
click at [617, 119] on input "checkbox" at bounding box center [617, 119] width 0 height 0
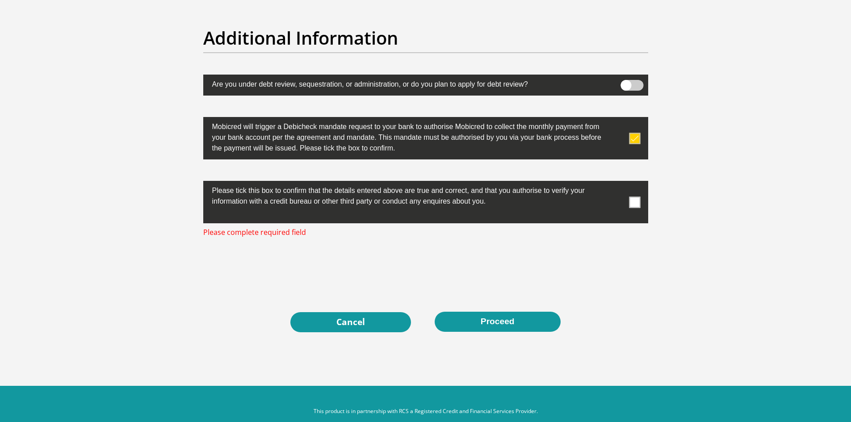
click at [631, 199] on span at bounding box center [634, 201] width 11 height 11
click at [617, 183] on input "checkbox" at bounding box center [617, 183] width 0 height 0
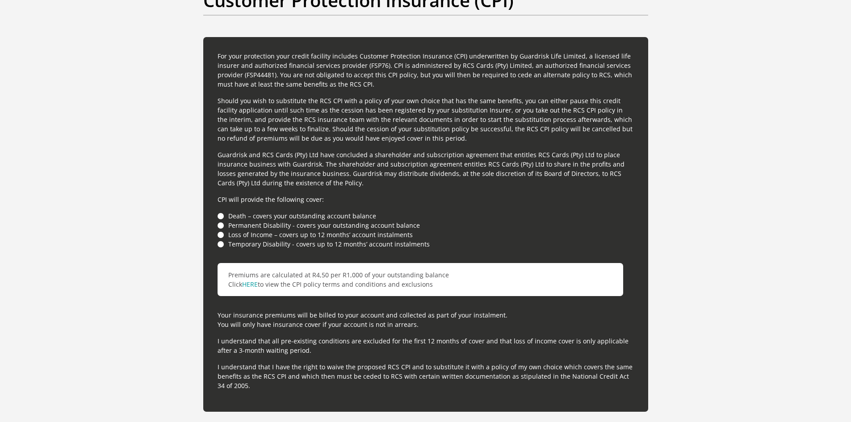
scroll to position [2824, 0]
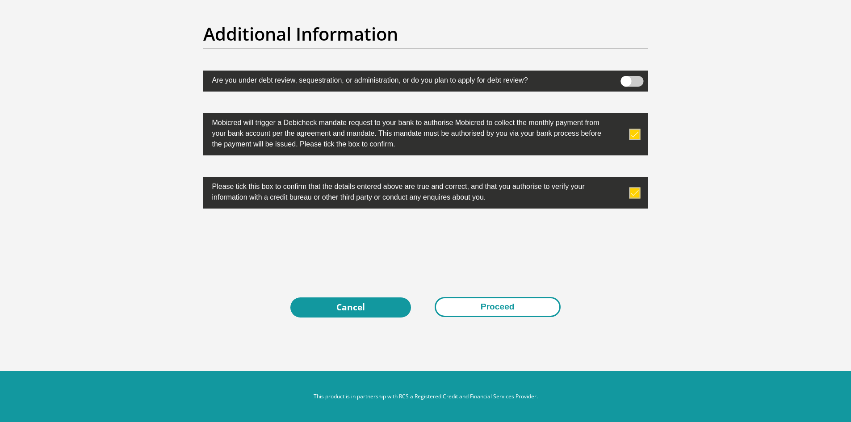
click at [532, 308] on button "Proceed" at bounding box center [497, 307] width 126 height 20
